Goal: Task Accomplishment & Management: Manage account settings

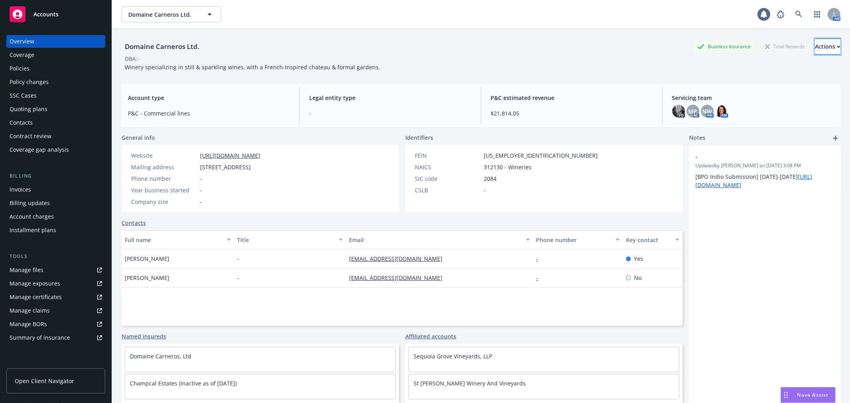
click at [818, 45] on div "Actions" at bounding box center [828, 46] width 26 height 15
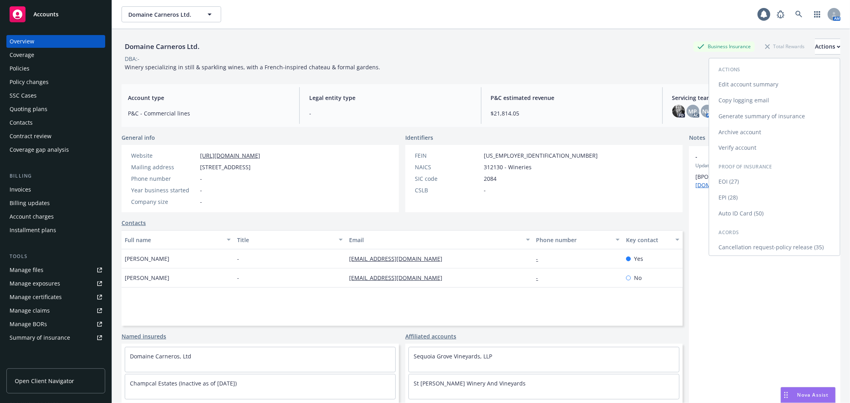
click at [769, 88] on link "Edit account summary" at bounding box center [775, 85] width 131 height 16
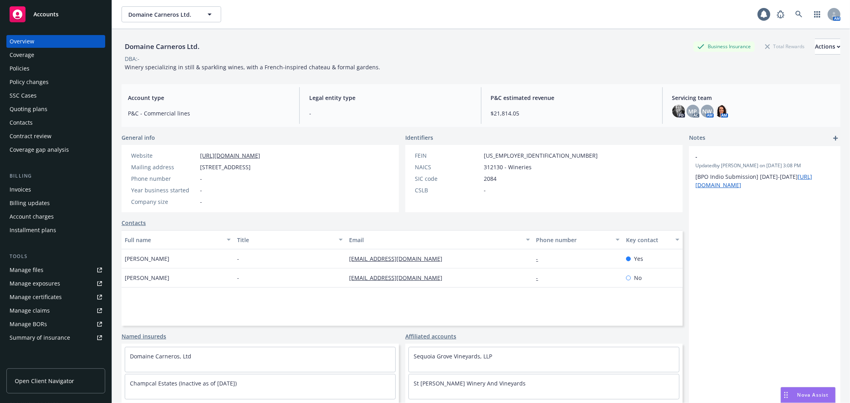
select select "US"
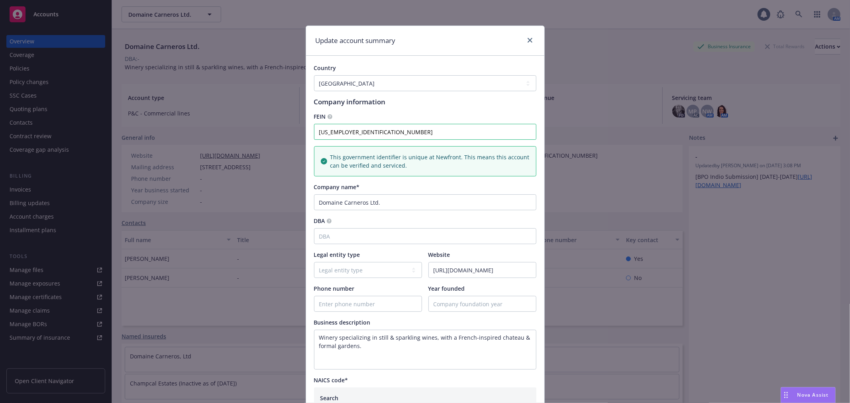
scroll to position [44, 0]
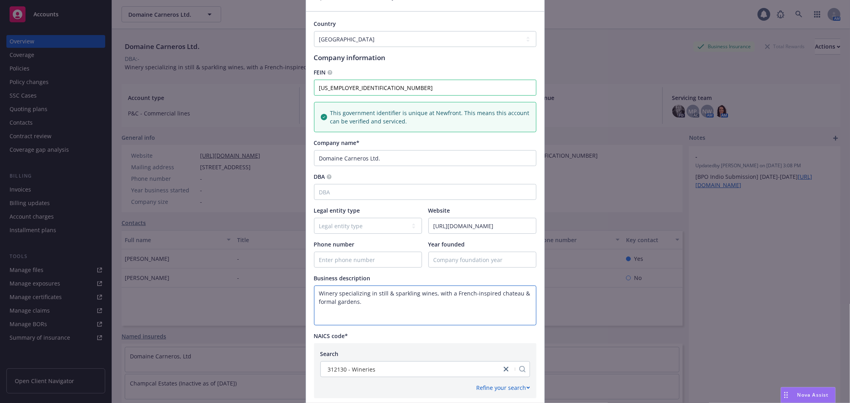
click at [372, 304] on textarea "Winery specializing in still & sparkling wines, with a French-inspired chateau …" at bounding box center [425, 306] width 222 height 40
paste textarea "Champcal has ceased business and no longer doing business (including payroll) a…"
click at [345, 309] on textarea "Winery specializing in still & sparkling wines, with a French-inspired chateau …" at bounding box center [425, 306] width 222 height 40
click at [364, 322] on textarea "Winery specializing in still & sparkling wines, with a French-inspired chateau …" at bounding box center [425, 306] width 222 height 40
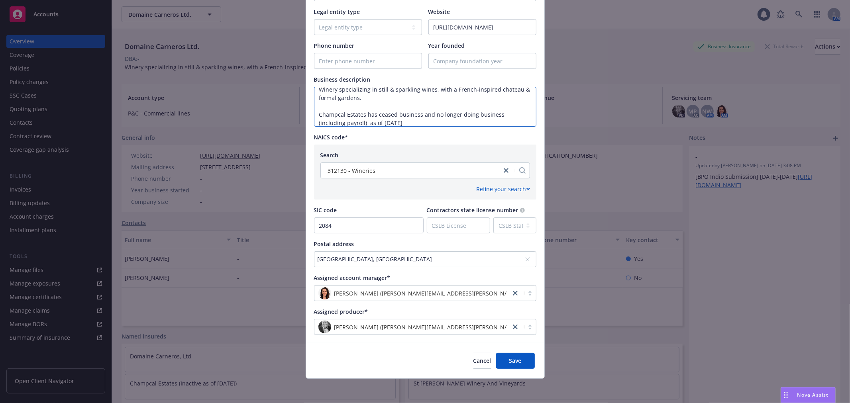
scroll to position [244, 0]
type textarea "Winery specializing in still & sparkling wines, with a French-inspired chateau …"
click at [515, 357] on span "Save" at bounding box center [515, 360] width 12 height 8
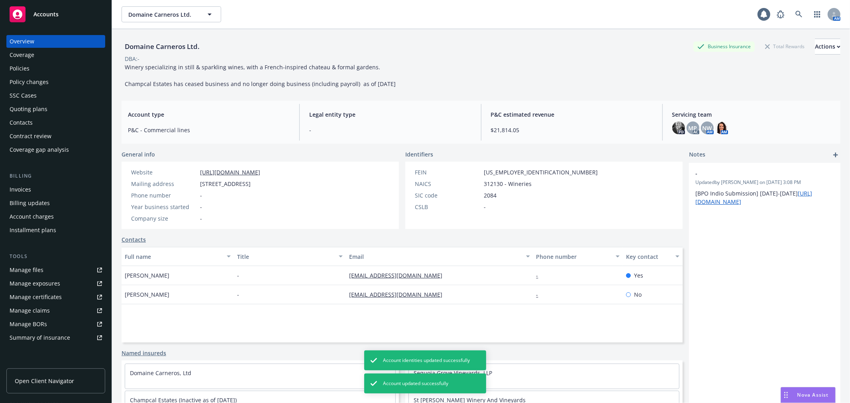
scroll to position [30, 0]
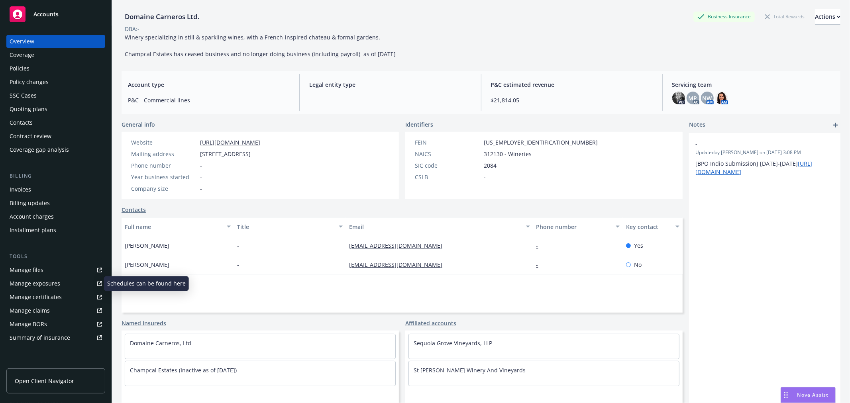
click at [60, 286] on link "Manage exposures" at bounding box center [55, 283] width 99 height 13
